Goal: Obtain resource: Download file/media

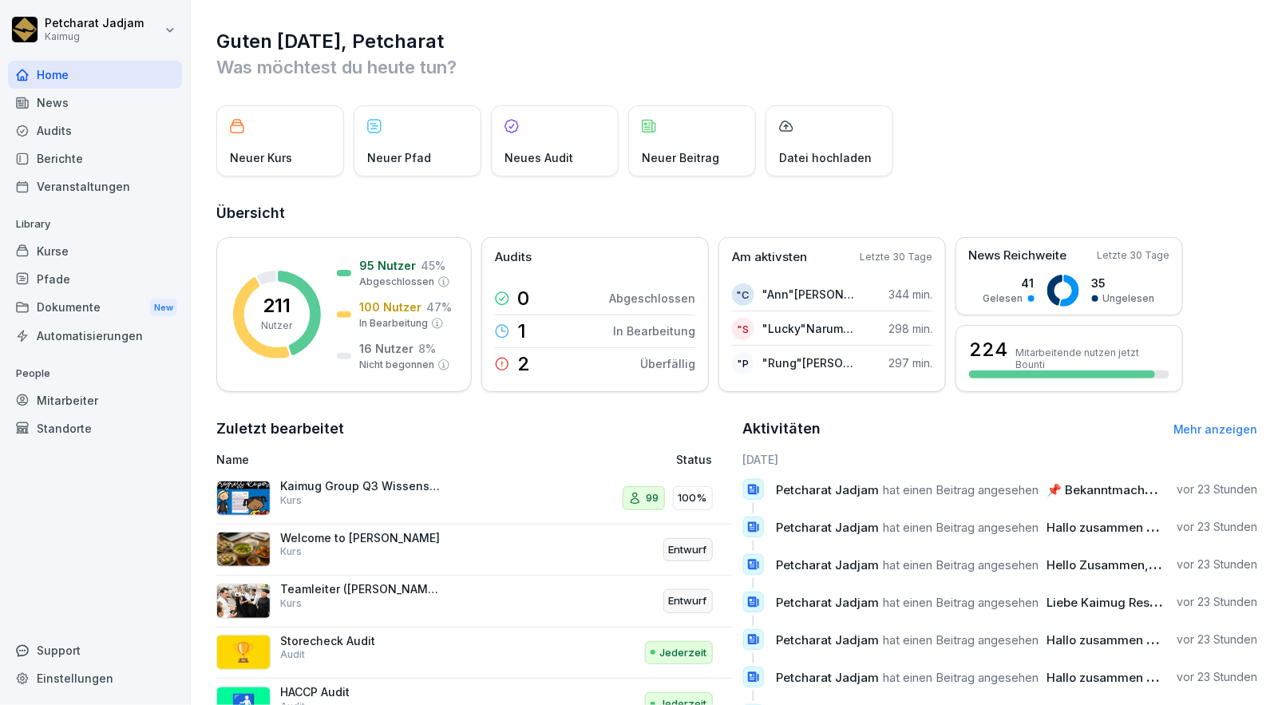
click at [83, 76] on div "Home" at bounding box center [95, 75] width 174 height 28
click at [78, 249] on div "Kurse" at bounding box center [95, 251] width 174 height 28
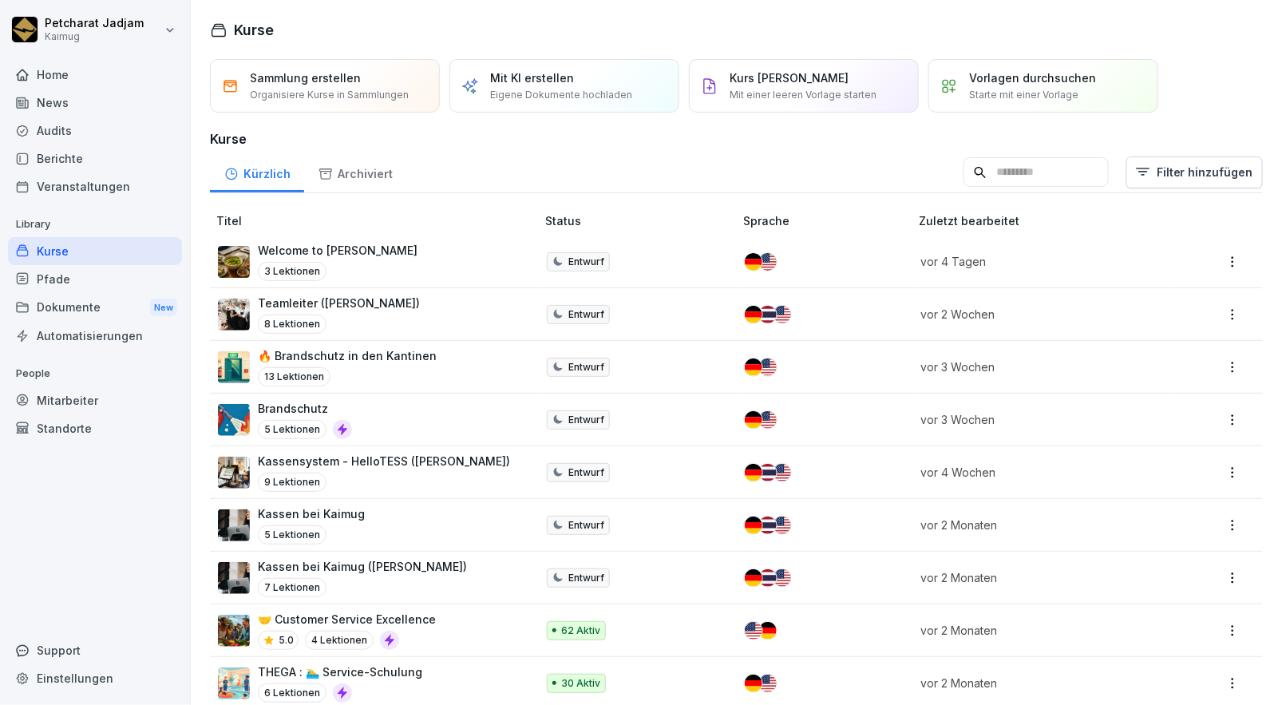
click at [102, 306] on div "Dokumente New" at bounding box center [95, 308] width 174 height 30
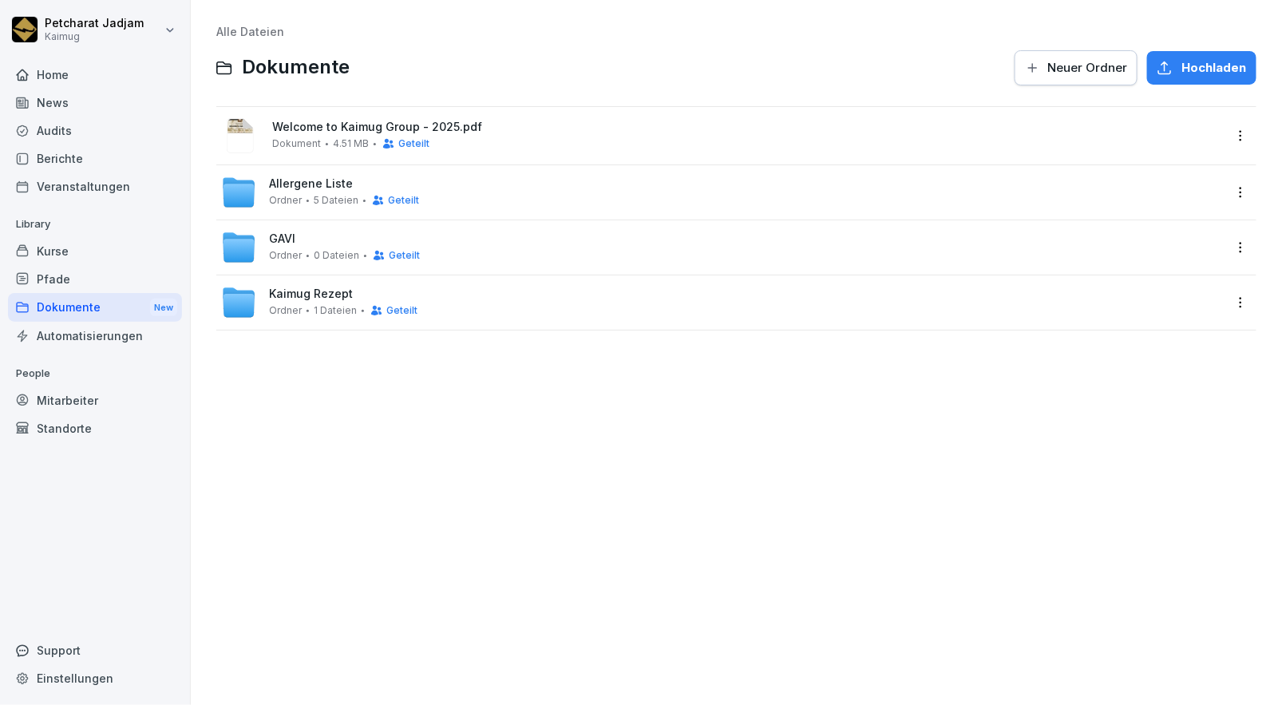
click at [307, 131] on span "Welcome to Kaimug Group - 2025.pdf" at bounding box center [747, 128] width 951 height 14
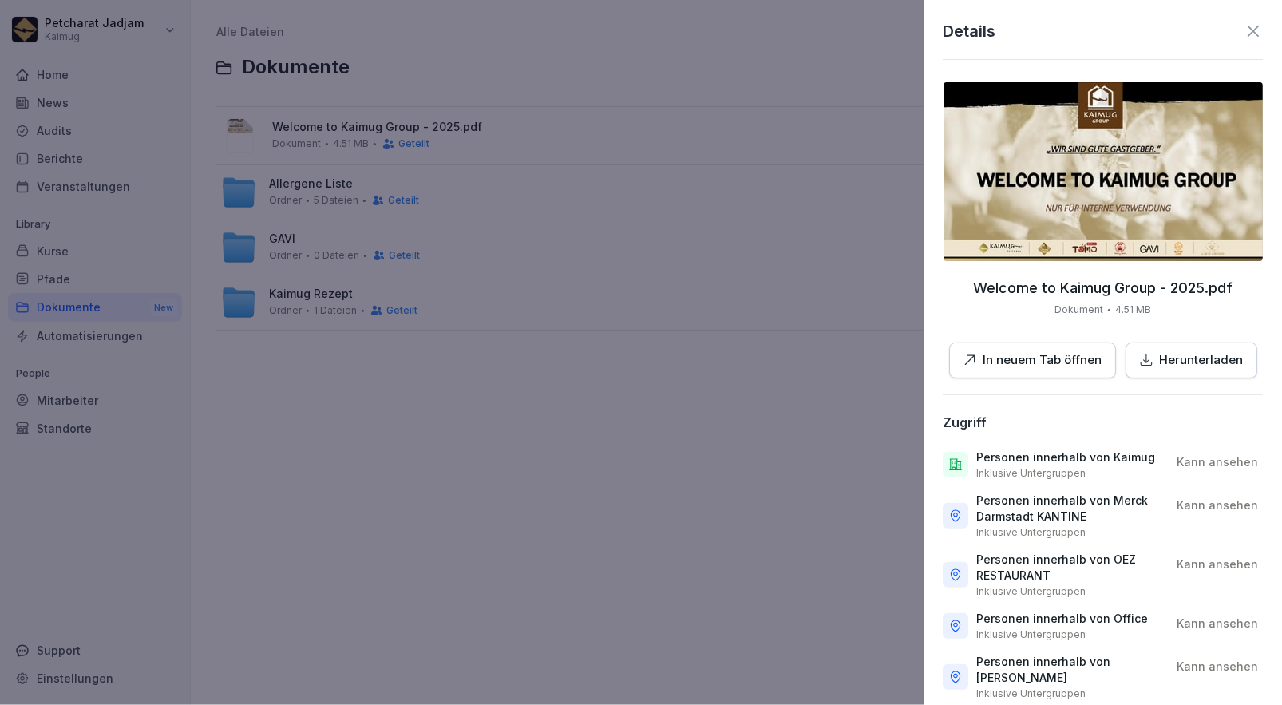
click at [1178, 192] on img at bounding box center [1102, 171] width 319 height 179
